Goal: Task Accomplishment & Management: Complete application form

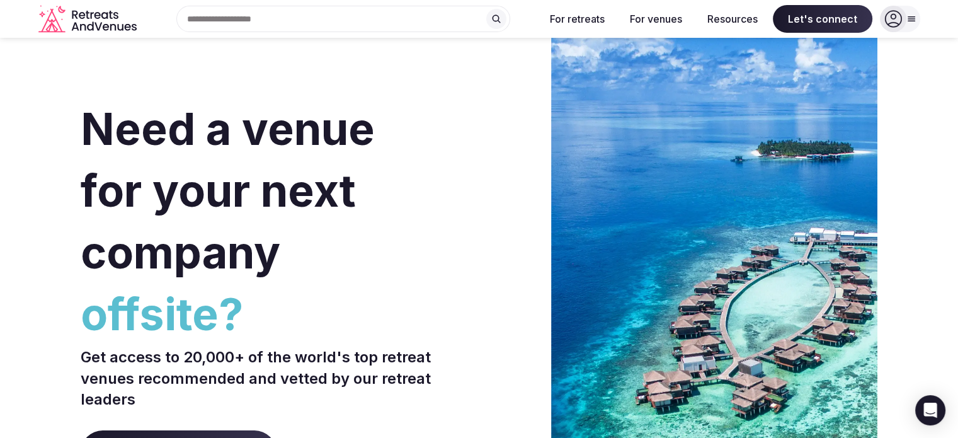
click at [892, 20] on icon at bounding box center [893, 19] width 18 height 18
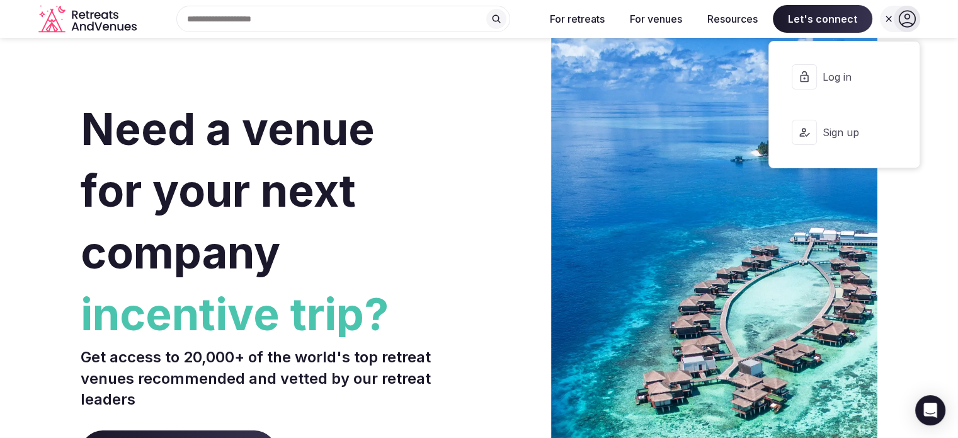
click at [846, 66] on button "Log in" at bounding box center [844, 77] width 130 height 50
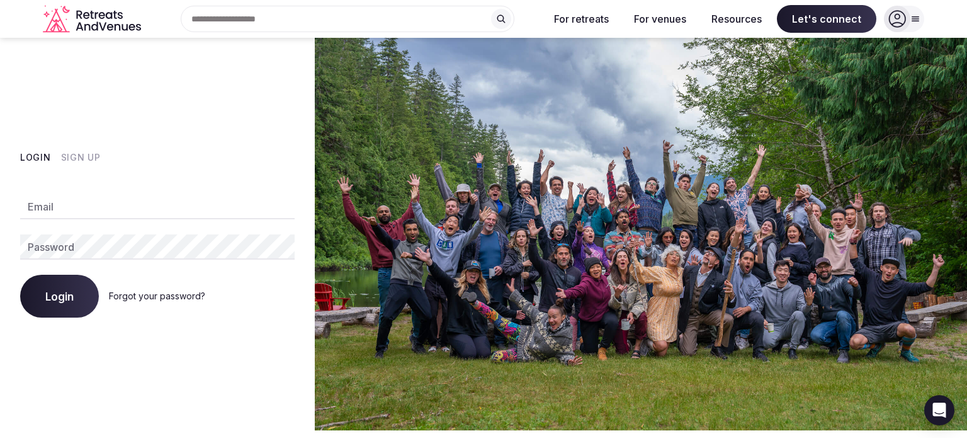
click at [121, 207] on input "Email" at bounding box center [157, 206] width 275 height 25
type input "**********"
click at [70, 282] on button "Login" at bounding box center [59, 296] width 79 height 43
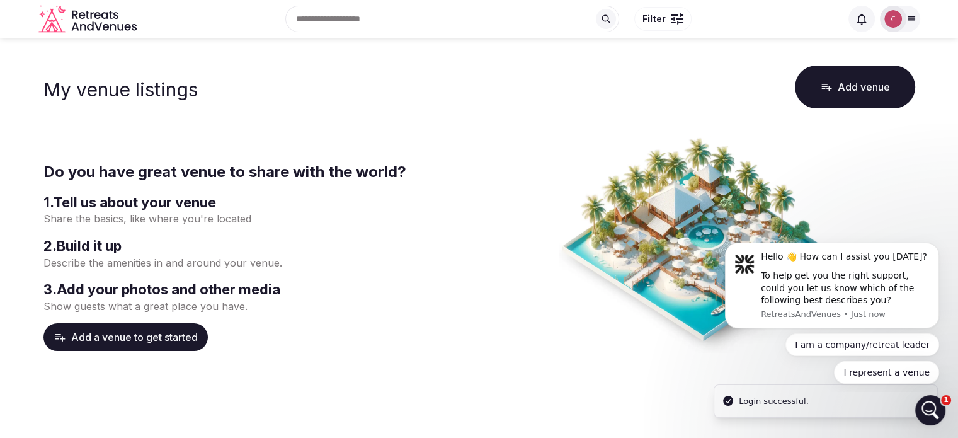
click at [176, 337] on button "Add a venue to get started" at bounding box center [125, 337] width 164 height 28
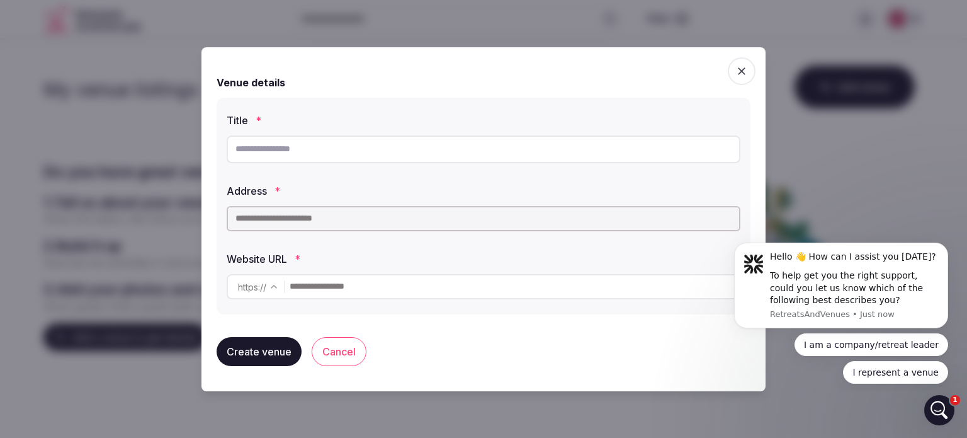
click at [353, 149] on input "text" at bounding box center [484, 149] width 514 height 28
